Goal: Information Seeking & Learning: Learn about a topic

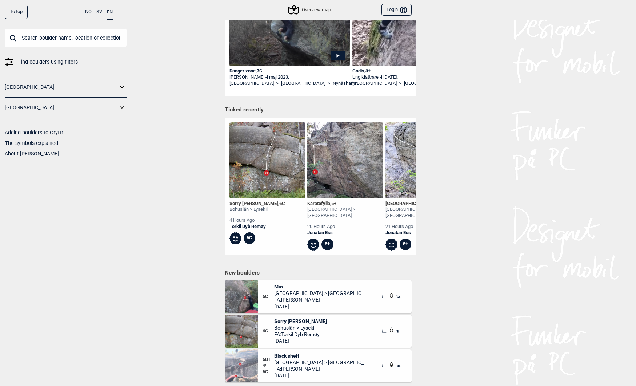
scroll to position [179, 0]
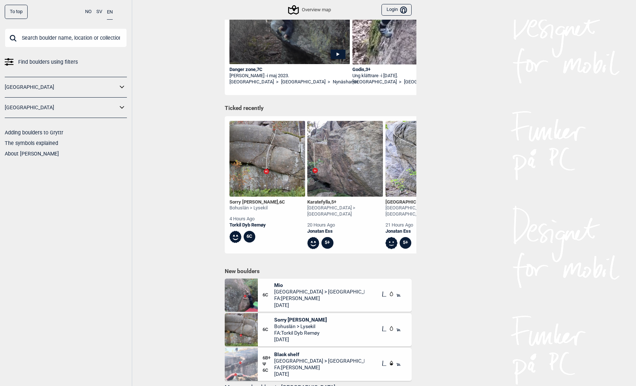
click at [280, 282] on span "Mio" at bounding box center [319, 285] width 90 height 7
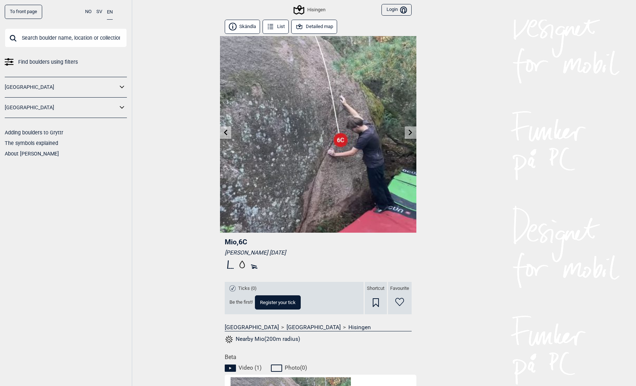
click at [84, 37] on input "text" at bounding box center [66, 37] width 122 height 19
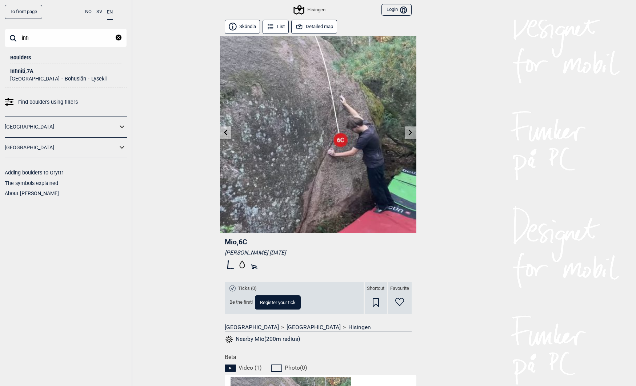
type input "infi"
click at [21, 71] on div "Infiniti , 7A" at bounding box center [65, 70] width 111 height 5
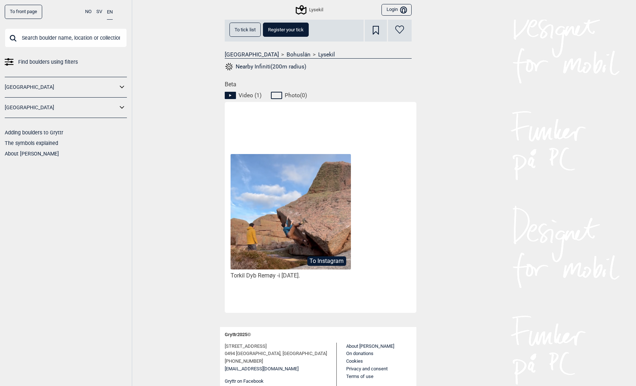
scroll to position [296, 0]
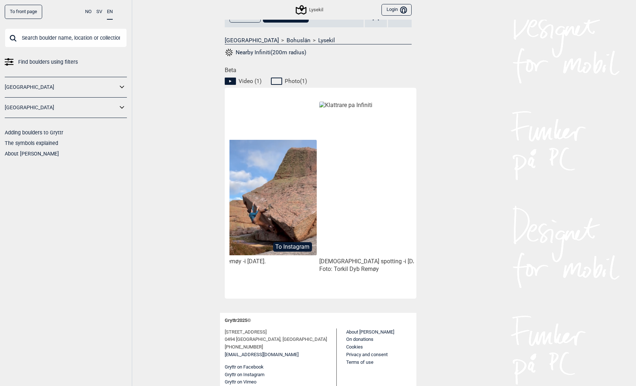
scroll to position [0, 61]
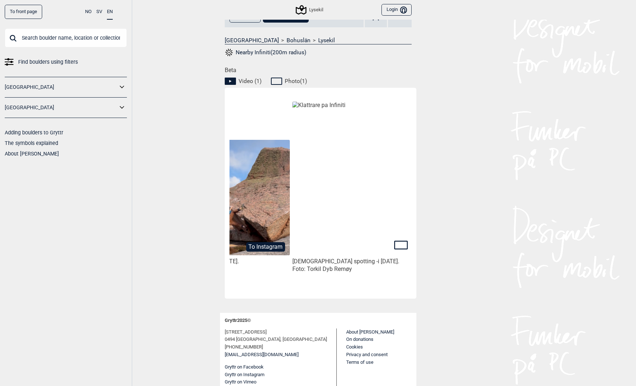
click at [321, 298] on span at bounding box center [318, 302] width 196 height 9
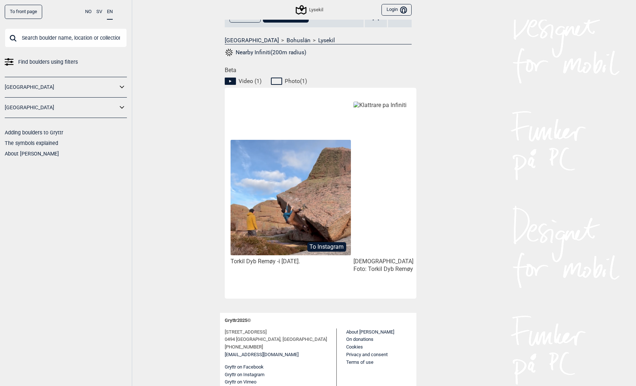
scroll to position [0, 61]
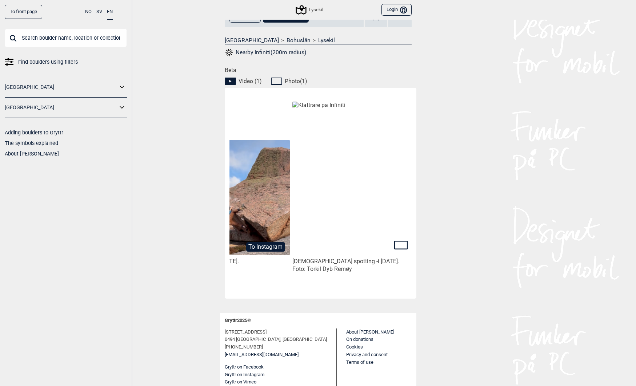
click at [359, 223] on img at bounding box center [352, 178] width 120 height 154
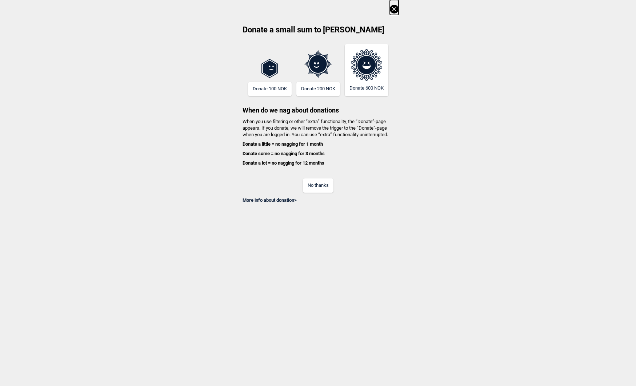
click at [320, 180] on button "No thanks" at bounding box center [318, 185] width 31 height 14
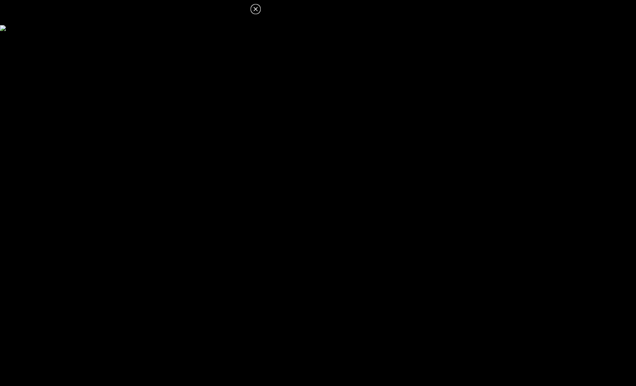
click at [257, 13] on icon at bounding box center [255, 9] width 9 height 9
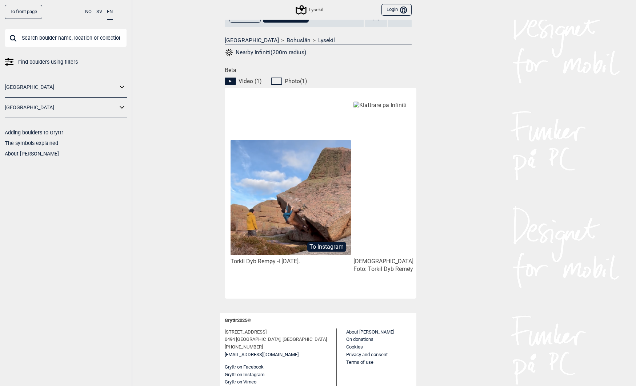
scroll to position [0, 61]
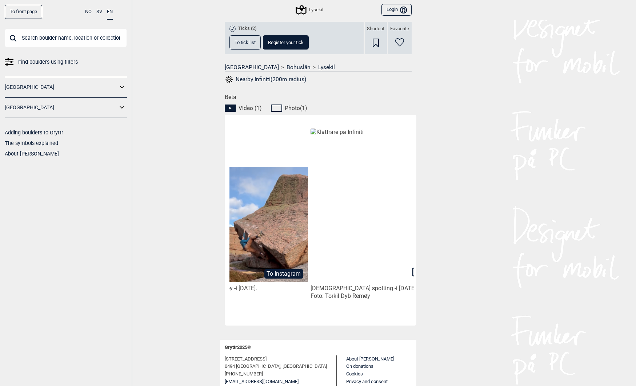
scroll to position [0, 61]
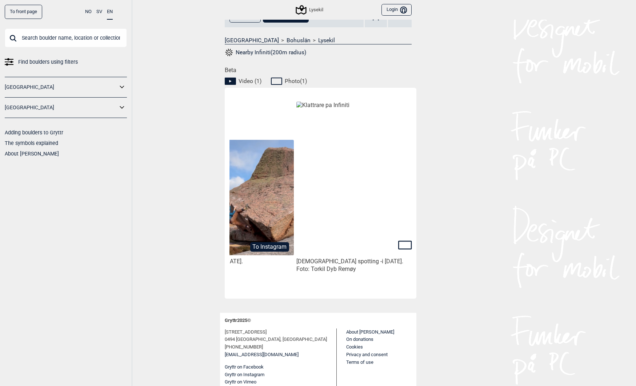
scroll to position [0, 61]
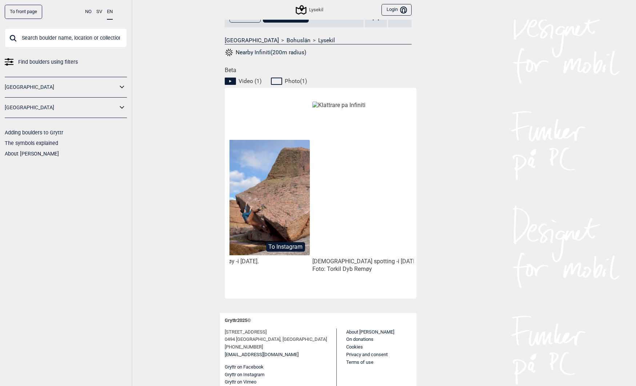
scroll to position [0, 61]
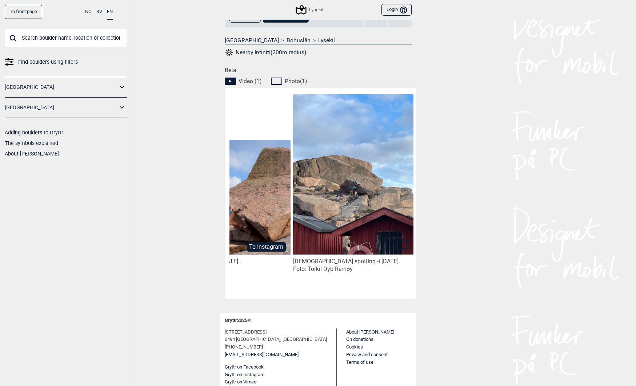
scroll to position [0, 61]
click at [343, 202] on img at bounding box center [352, 174] width 120 height 160
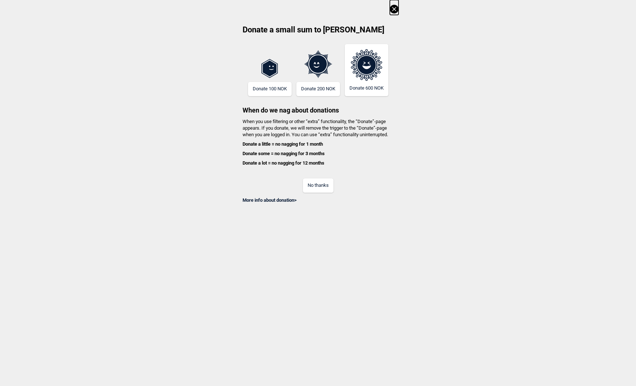
click at [317, 184] on button "No thanks" at bounding box center [318, 185] width 31 height 14
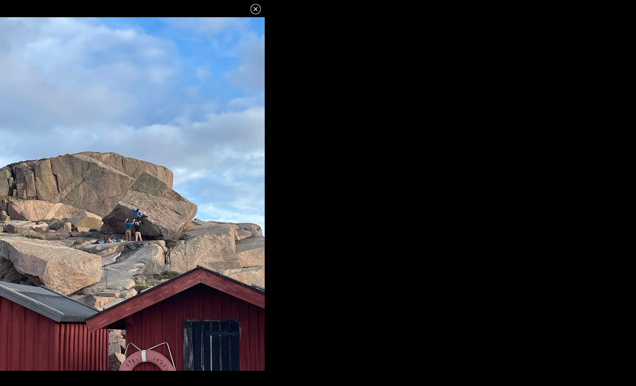
click at [253, 10] on icon at bounding box center [255, 9] width 9 height 9
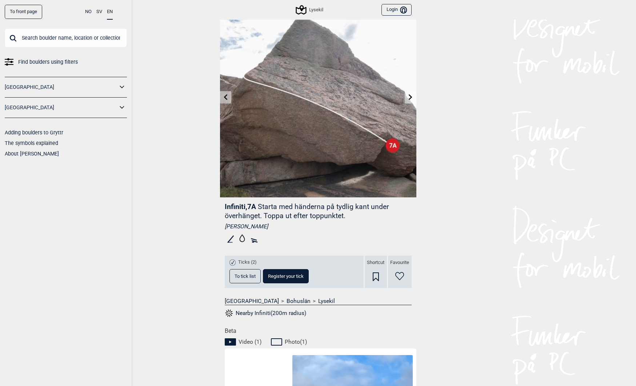
scroll to position [0, 0]
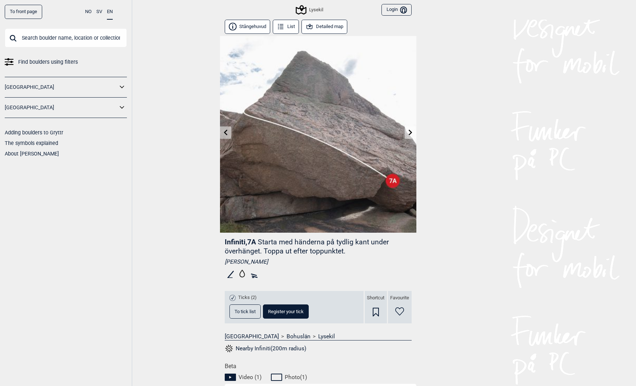
click at [246, 27] on button "Stångehuvud" at bounding box center [248, 27] width 46 height 14
